Goal: Information Seeking & Learning: Learn about a topic

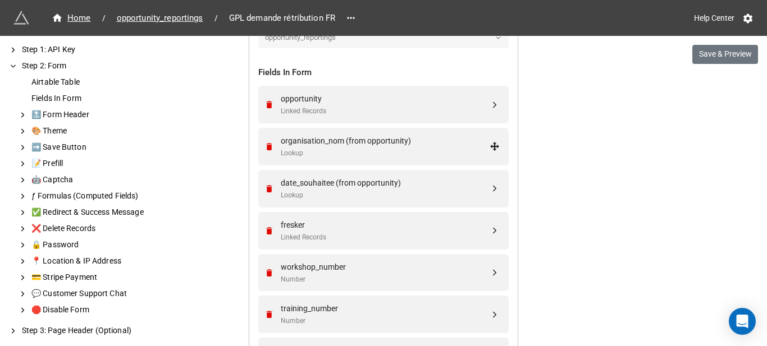
scroll to position [393, 0]
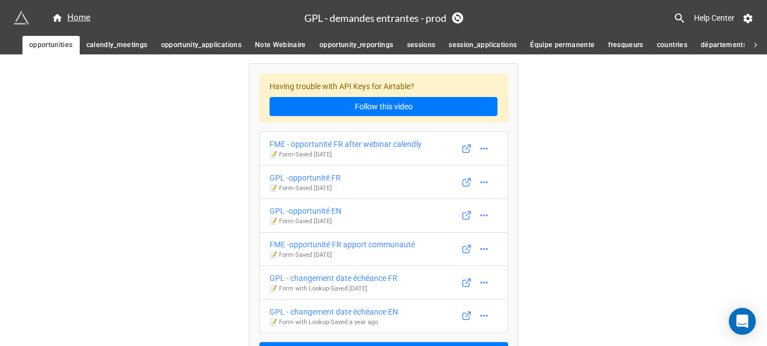
click at [453, 40] on span "session_applications" at bounding box center [483, 45] width 68 height 12
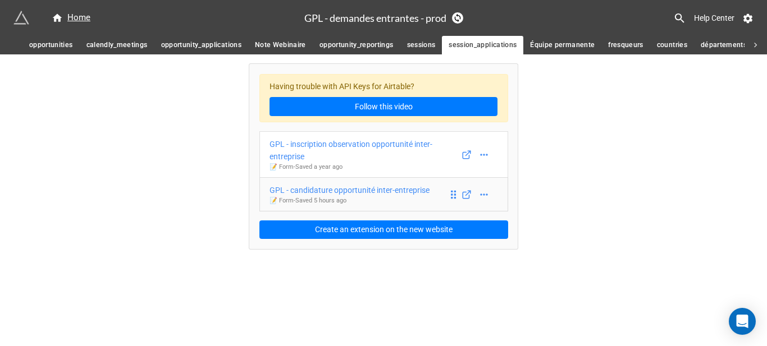
click at [401, 193] on div "GPL - candidature opportunité inter-entreprise" at bounding box center [349, 190] width 160 height 12
click at [399, 127] on div "Having trouble with API Keys for Airtable? Follow this video GPL - inscription …" at bounding box center [383, 156] width 268 height 185
click at [398, 143] on div "GPL - inscription observation opportunité inter-entreprise" at bounding box center [363, 150] width 189 height 25
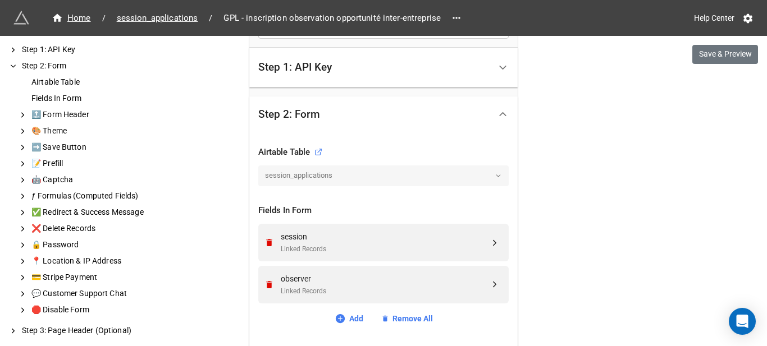
scroll to position [337, 0]
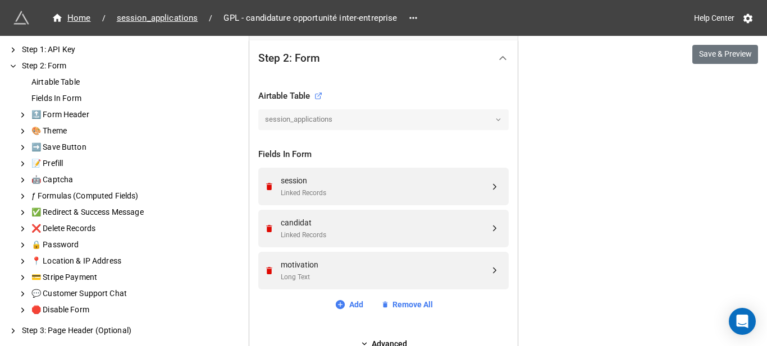
scroll to position [393, 0]
